Goal: Transaction & Acquisition: Purchase product/service

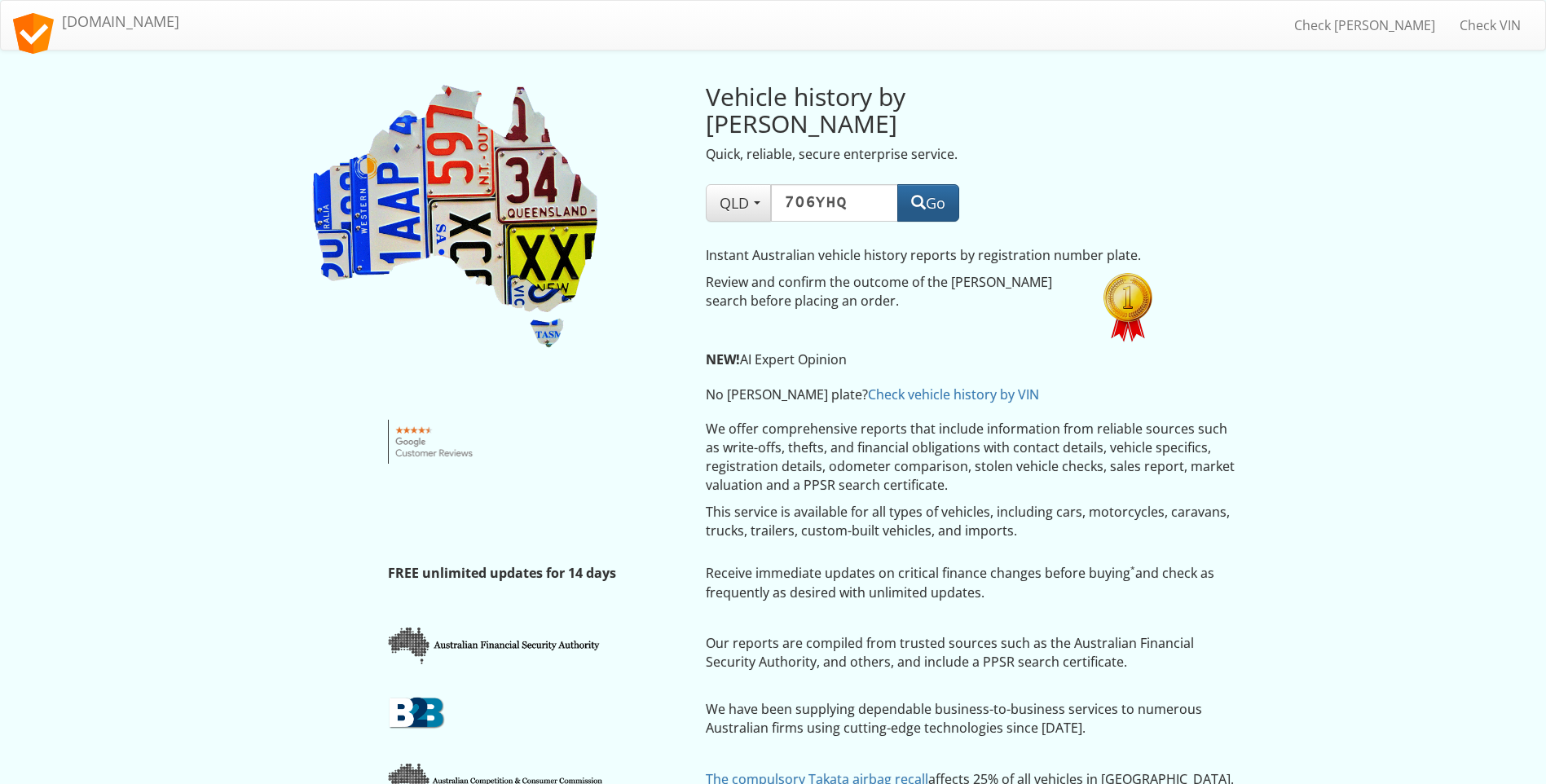
type input "706YHQ"
click at [927, 184] on button "Go" at bounding box center [928, 203] width 61 height 37
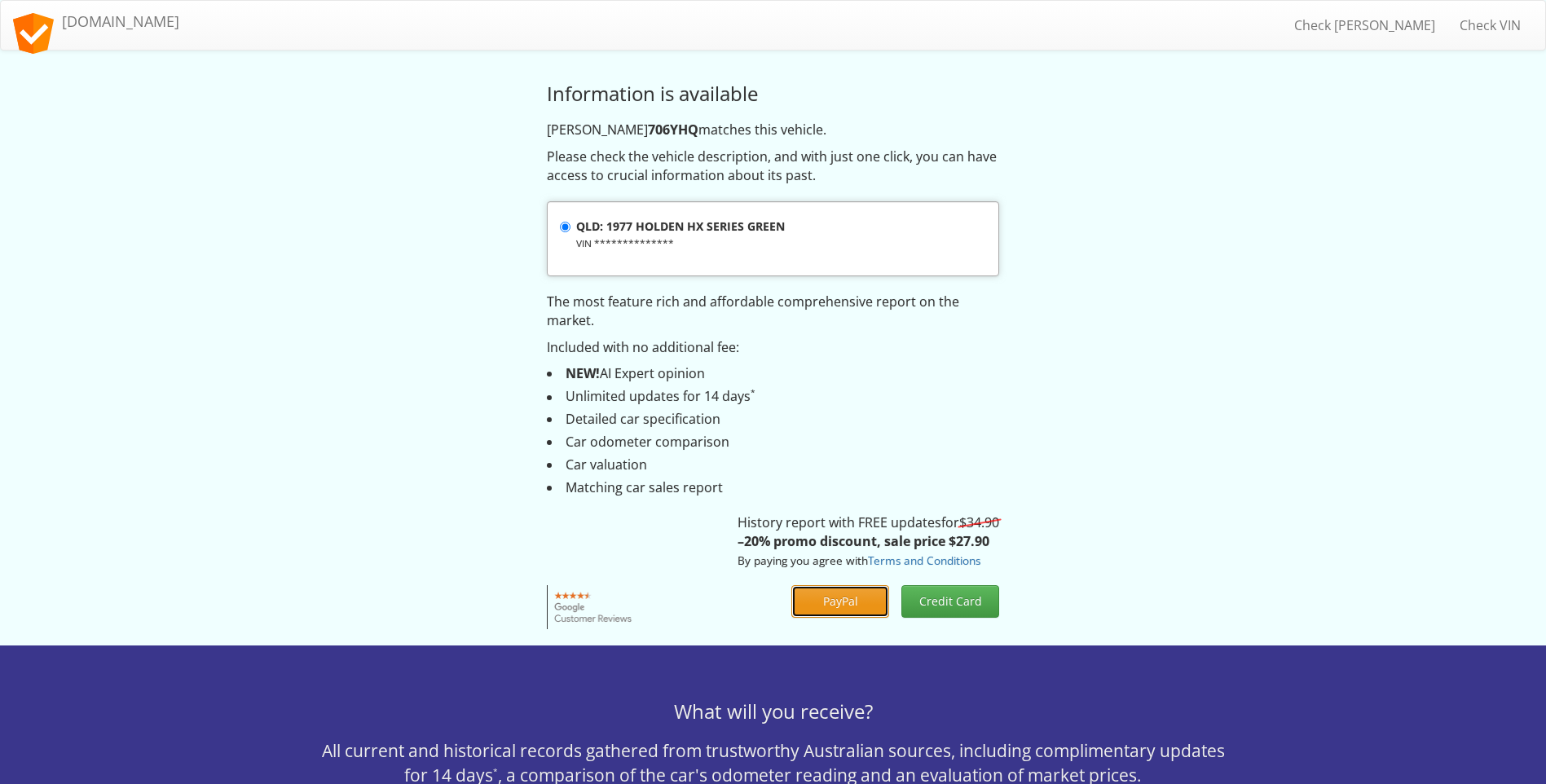
click at [832, 595] on button "PayPal" at bounding box center [840, 601] width 98 height 33
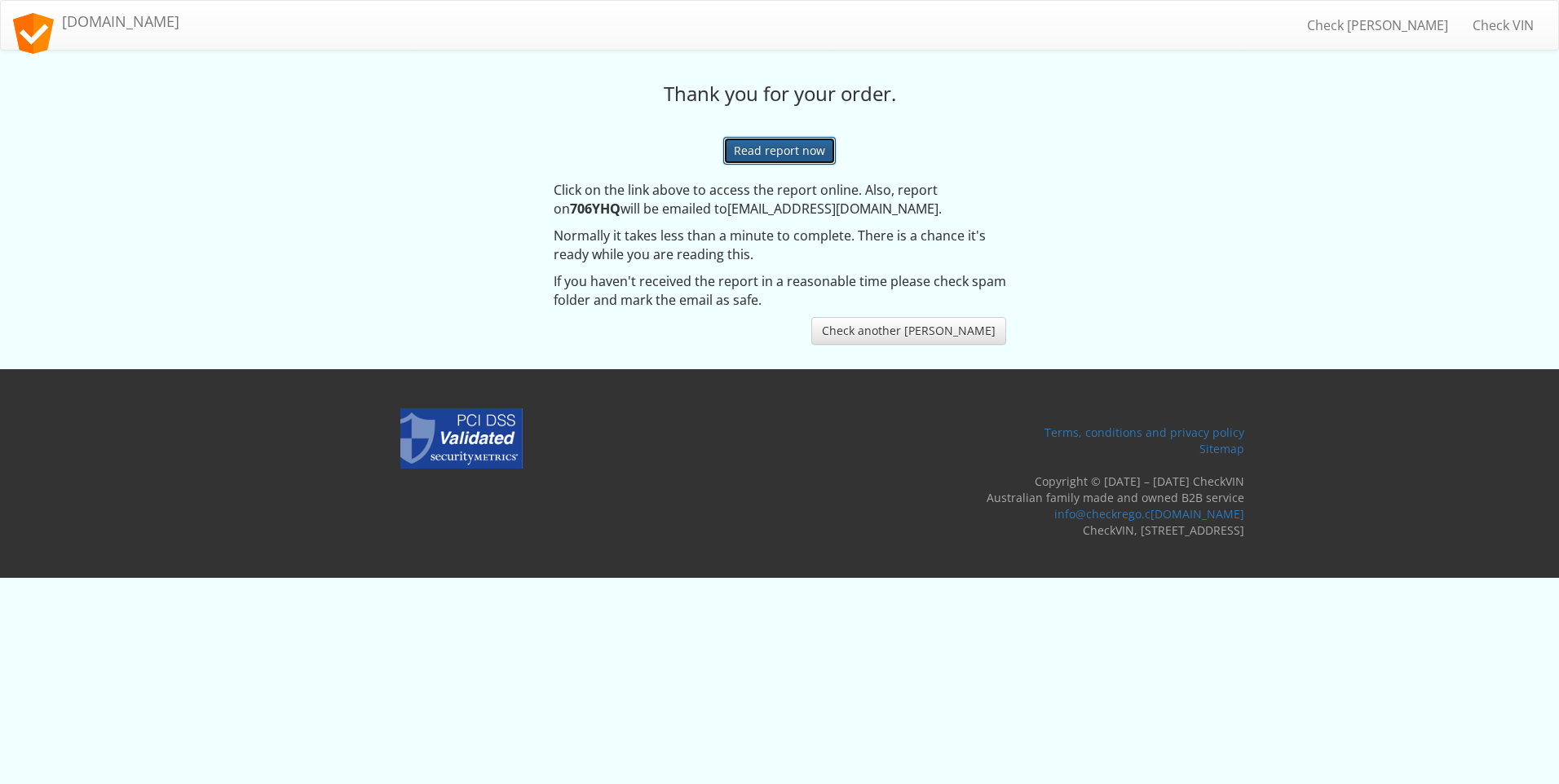
click at [793, 148] on link "Read report now" at bounding box center [779, 150] width 112 height 28
